Goal: Task Accomplishment & Management: Use online tool/utility

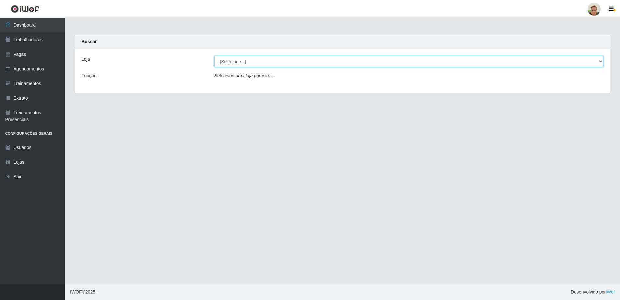
drag, startPoint x: 269, startPoint y: 58, endPoint x: 269, endPoint y: 67, distance: 9.1
click at [269, 58] on select "[Selecione...] [GEOGRAPHIC_DATA][PERSON_NAME]" at bounding box center [408, 61] width 389 height 11
select select "168"
click at [214, 56] on select "[Selecione...] [GEOGRAPHIC_DATA][PERSON_NAME]" at bounding box center [408, 61] width 389 height 11
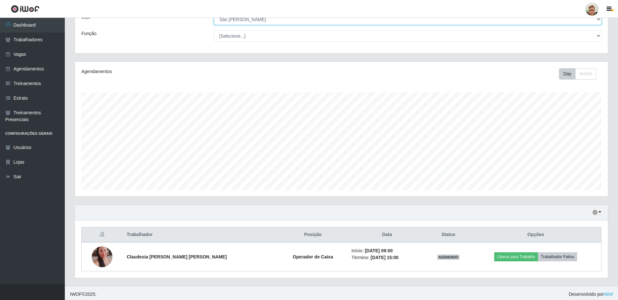
scroll to position [44, 0]
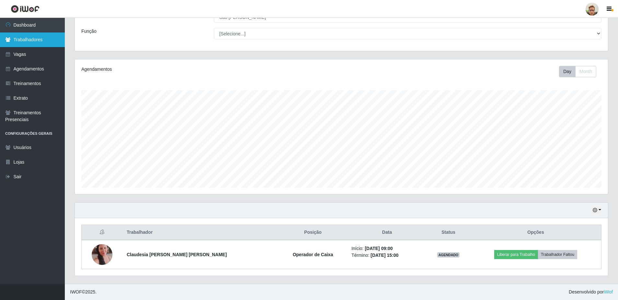
click at [47, 43] on link "Trabalhadores" at bounding box center [32, 39] width 65 height 15
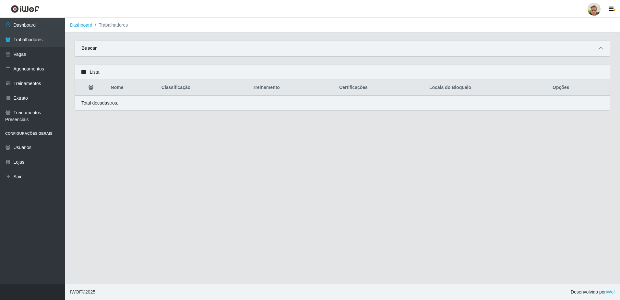
click at [604, 51] on span at bounding box center [601, 48] width 8 height 7
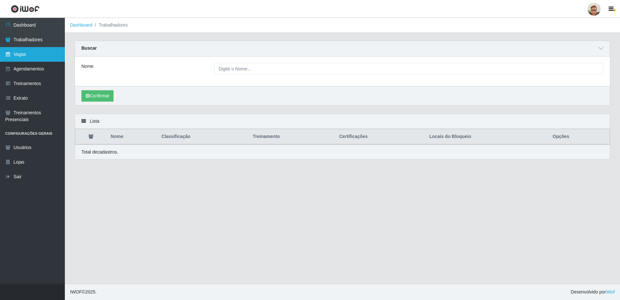
click at [39, 58] on link "Vagas" at bounding box center [32, 54] width 65 height 15
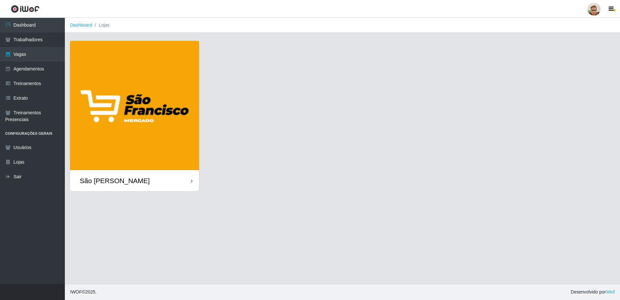
click at [179, 167] on img at bounding box center [134, 105] width 129 height 129
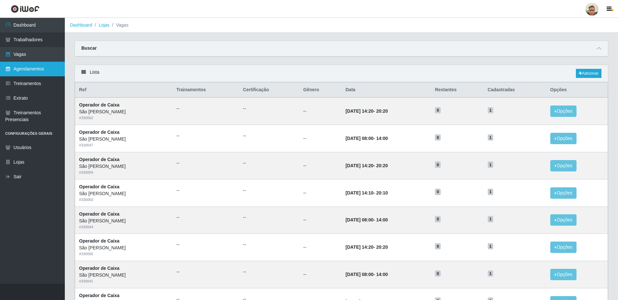
click at [22, 68] on link "Agendamentos" at bounding box center [32, 69] width 65 height 15
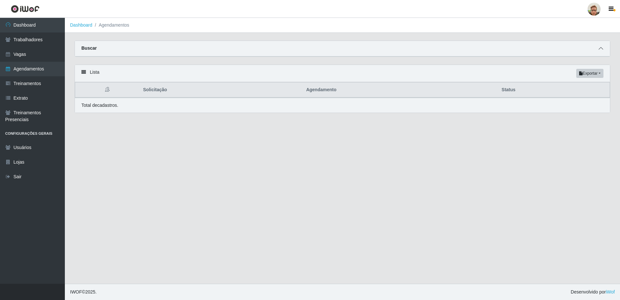
click at [601, 48] on icon at bounding box center [601, 48] width 5 height 5
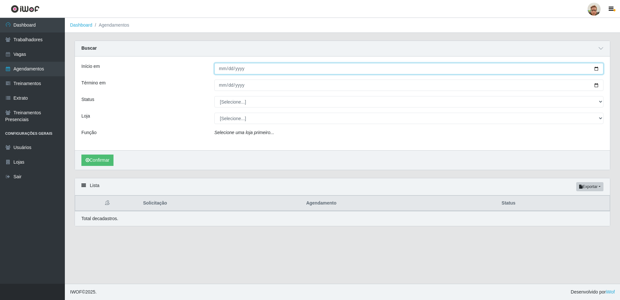
click at [593, 70] on input "Início em" at bounding box center [408, 68] width 389 height 11
click at [597, 69] on input "Início em" at bounding box center [408, 68] width 389 height 11
type input "[DATE]"
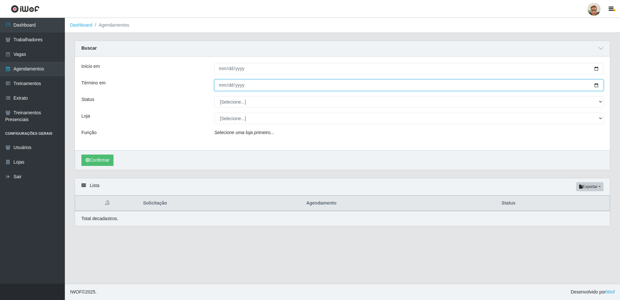
click at [595, 86] on input "Término em" at bounding box center [408, 84] width 389 height 11
type input "[DATE]"
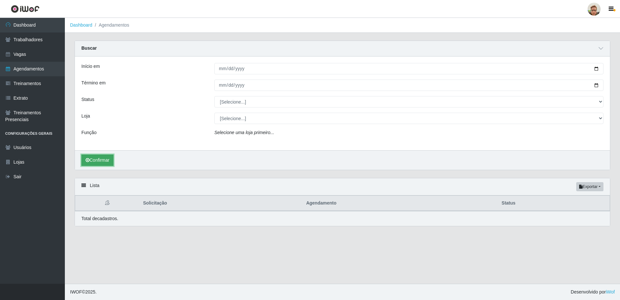
click at [103, 159] on button "Confirmar" at bounding box center [97, 159] width 32 height 11
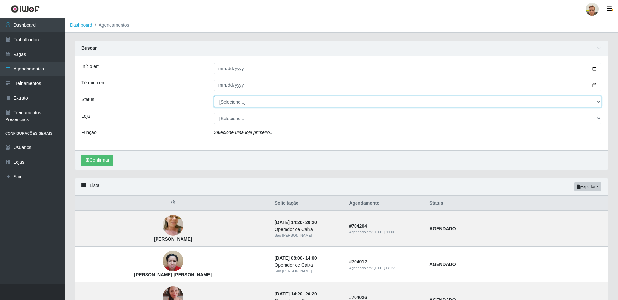
drag, startPoint x: 250, startPoint y: 103, endPoint x: 249, endPoint y: 108, distance: 5.6
click at [250, 103] on select "[Selecione...] AGENDADO AGUARDANDO LIBERAR EM ANDAMENTO EM REVISÃO FINALIZADO C…" at bounding box center [408, 101] width 388 height 11
select select "AGENDADO"
click at [214, 96] on select "[Selecione...] AGENDADO AGUARDANDO LIBERAR EM ANDAMENTO EM REVISÃO FINALIZADO C…" at bounding box center [408, 101] width 388 height 11
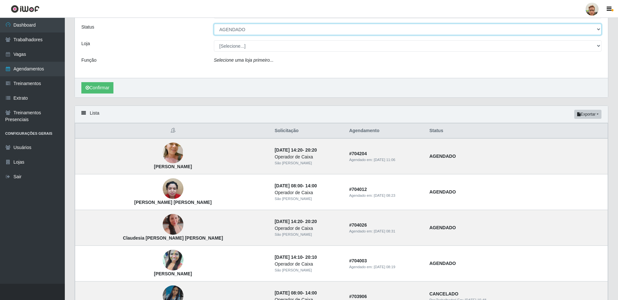
scroll to position [97, 0]
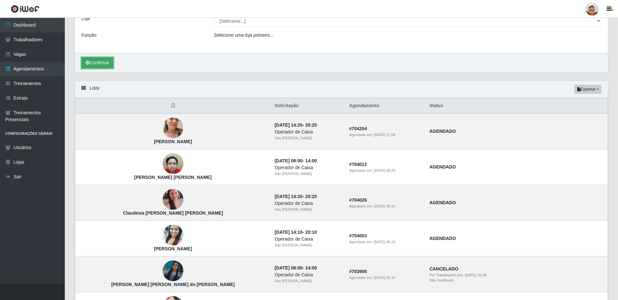
click at [110, 62] on button "Confirmar" at bounding box center [97, 62] width 32 height 11
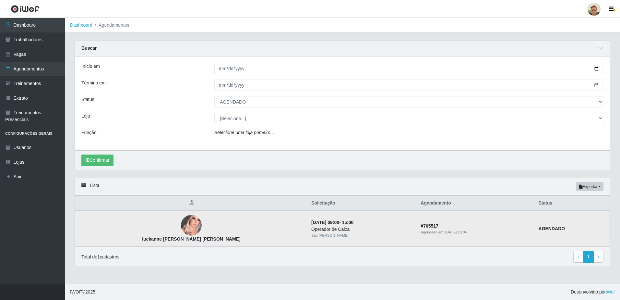
click at [181, 223] on img at bounding box center [191, 225] width 21 height 46
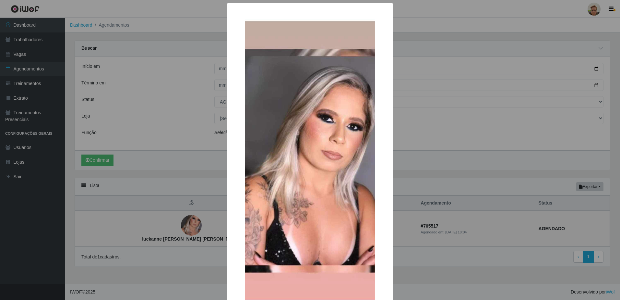
click at [425, 177] on div "× luckanne [PERSON_NAME] [PERSON_NAME] OK Cancel" at bounding box center [310, 150] width 620 height 300
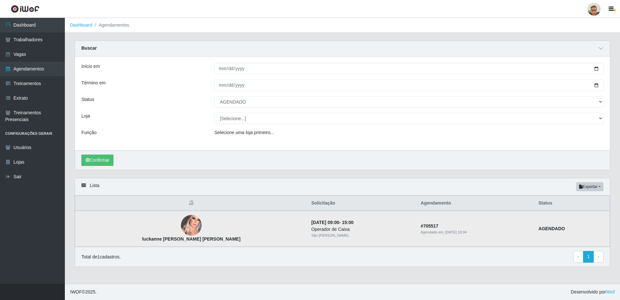
click at [181, 220] on img at bounding box center [191, 225] width 21 height 46
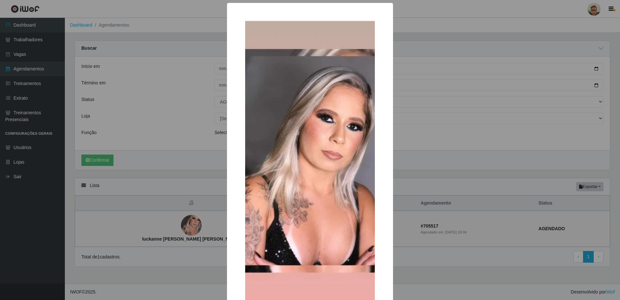
click at [150, 157] on div "× luckanne [PERSON_NAME] [PERSON_NAME] OK Cancel" at bounding box center [310, 150] width 620 height 300
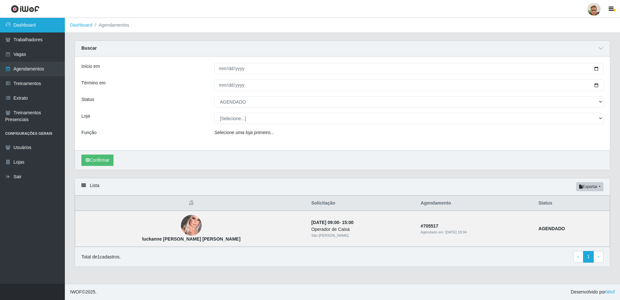
click at [28, 23] on link "Dashboard" at bounding box center [32, 25] width 65 height 15
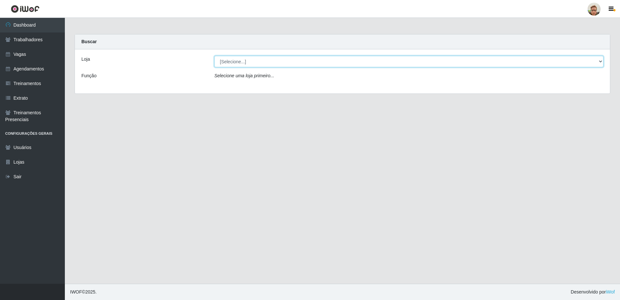
click at [237, 59] on select "[Selecione...] [GEOGRAPHIC_DATA][PERSON_NAME]" at bounding box center [408, 61] width 389 height 11
select select "168"
click at [214, 56] on select "[Selecione...] [GEOGRAPHIC_DATA][PERSON_NAME]" at bounding box center [408, 61] width 389 height 11
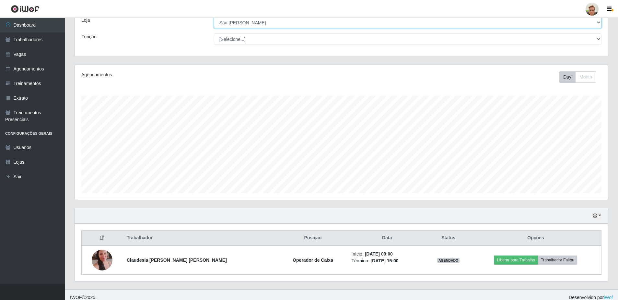
scroll to position [44, 0]
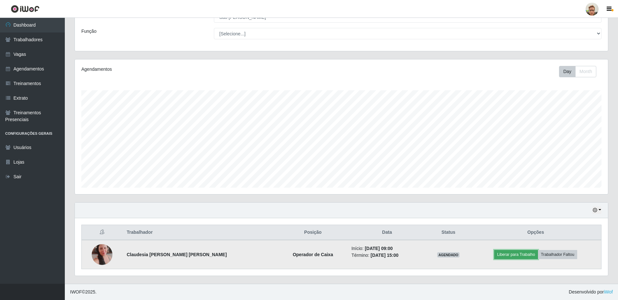
click at [501, 254] on button "Liberar para Trabalho" at bounding box center [516, 254] width 44 height 9
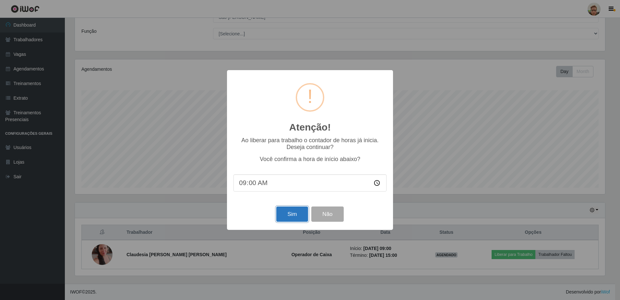
click at [289, 219] on button "Sim" at bounding box center [291, 213] width 31 height 15
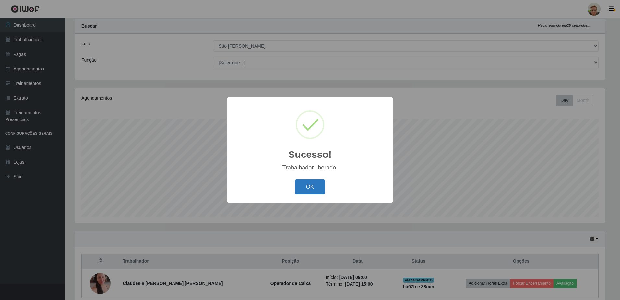
click at [314, 189] on button "OK" at bounding box center [310, 186] width 30 height 15
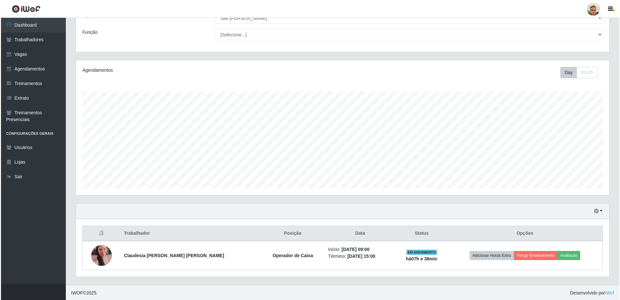
scroll to position [44, 0]
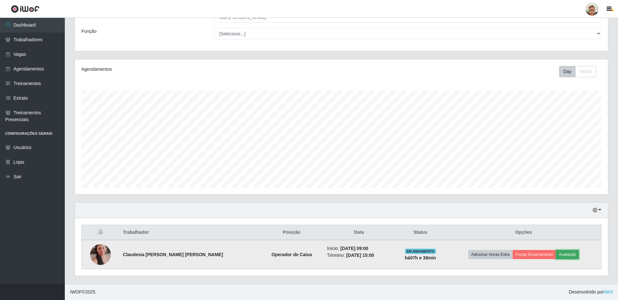
click at [559, 254] on button "Avaliação" at bounding box center [567, 254] width 23 height 9
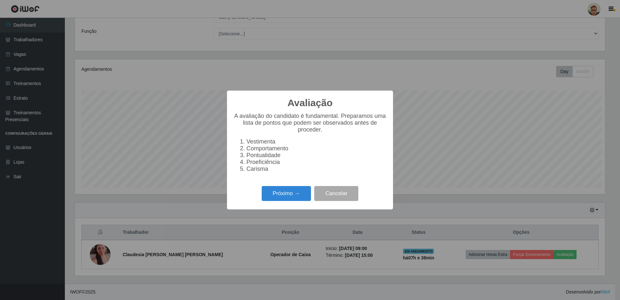
scroll to position [135, 530]
click at [292, 201] on button "Próximo →" at bounding box center [286, 193] width 49 height 15
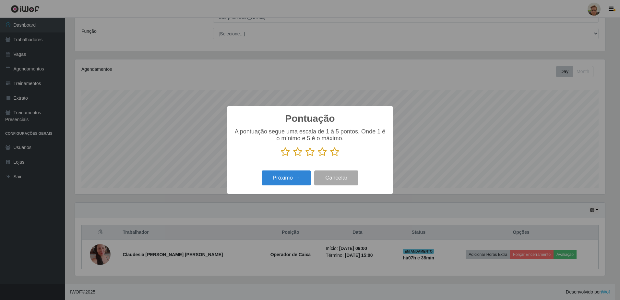
scroll to position [324112, 323716]
click at [337, 152] on icon at bounding box center [334, 152] width 9 height 10
click at [330, 157] on input "radio" at bounding box center [330, 157] width 0 height 0
click at [293, 176] on button "Próximo →" at bounding box center [286, 177] width 49 height 15
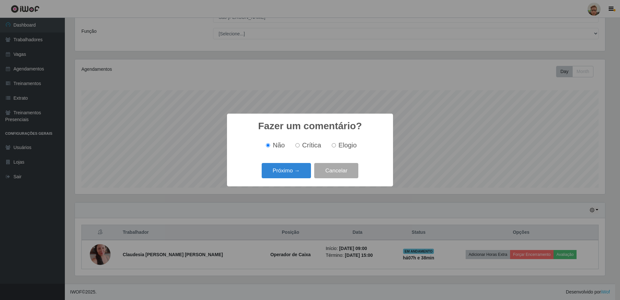
click at [348, 146] on span "Elogio" at bounding box center [348, 144] width 18 height 7
click at [336, 146] on input "Elogio" at bounding box center [334, 145] width 4 height 4
radio input "true"
click at [284, 171] on button "Próximo →" at bounding box center [286, 170] width 49 height 15
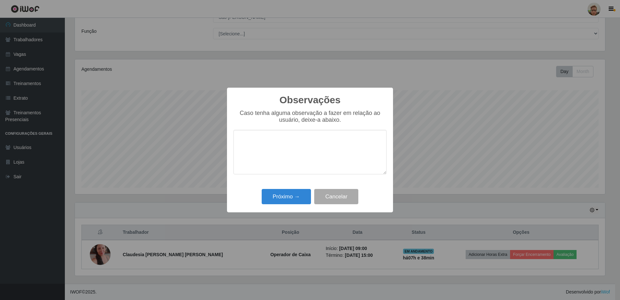
click at [301, 151] on textarea at bounding box center [309, 152] width 153 height 44
click at [293, 197] on button "Próximo →" at bounding box center [286, 196] width 49 height 15
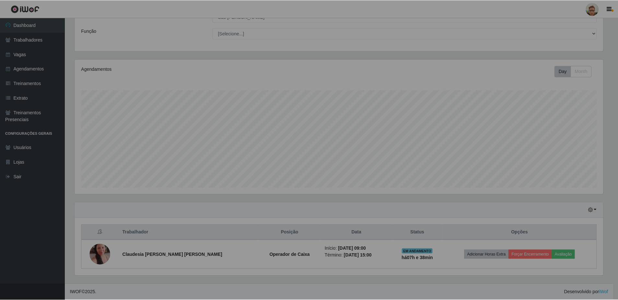
scroll to position [135, 533]
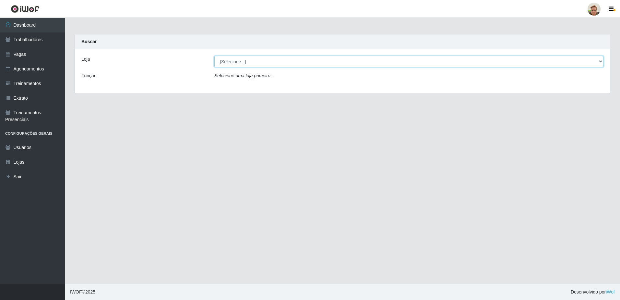
drag, startPoint x: 259, startPoint y: 59, endPoint x: 258, endPoint y: 64, distance: 5.0
click at [259, 59] on select "[Selecione...] [GEOGRAPHIC_DATA]" at bounding box center [408, 61] width 389 height 11
select select "168"
click at [214, 56] on select "[Selecione...] [GEOGRAPHIC_DATA]" at bounding box center [408, 61] width 389 height 11
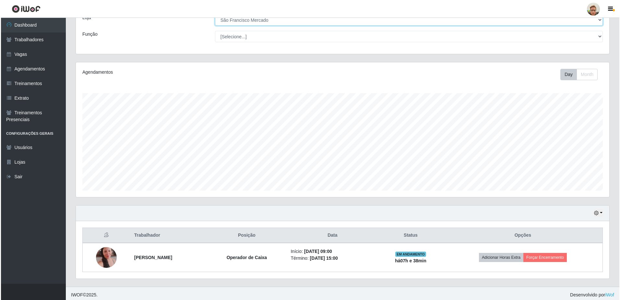
scroll to position [44, 0]
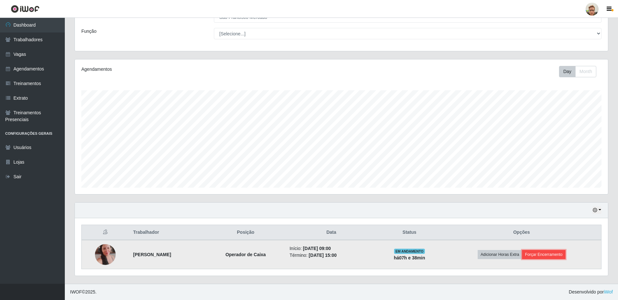
click at [559, 256] on button "Forçar Encerramento" at bounding box center [543, 254] width 43 height 9
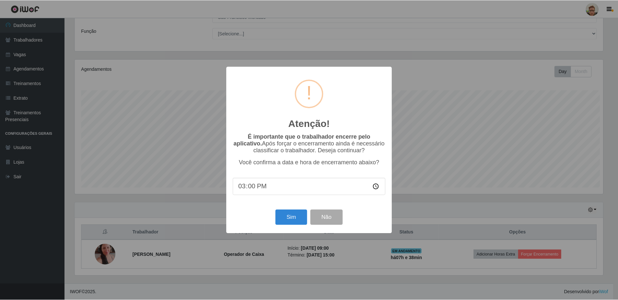
scroll to position [135, 530]
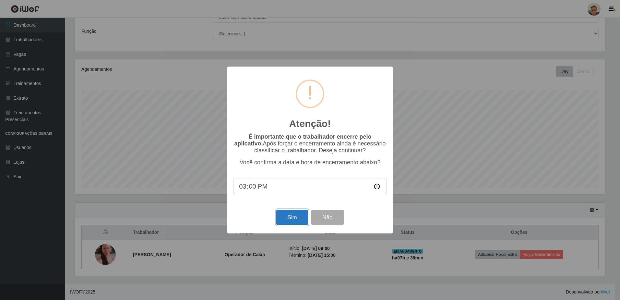
click at [288, 222] on button "Sim" at bounding box center [291, 216] width 31 height 15
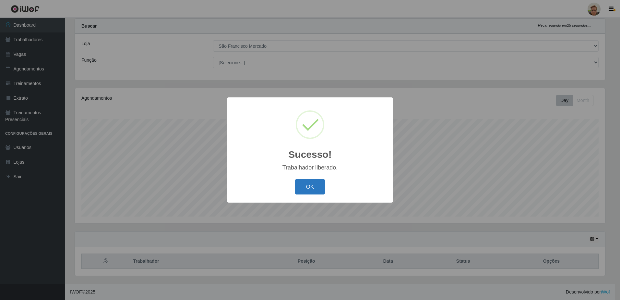
click at [308, 190] on button "OK" at bounding box center [310, 186] width 30 height 15
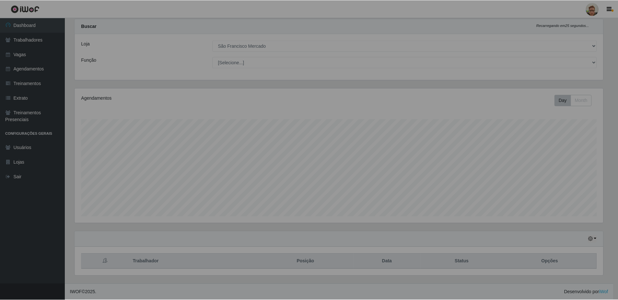
scroll to position [135, 533]
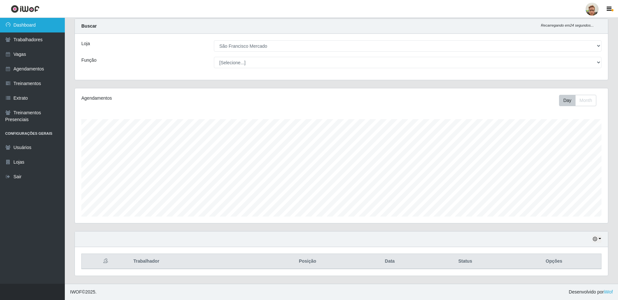
click at [46, 30] on link "Dashboard" at bounding box center [32, 25] width 65 height 15
